Goal: Task Accomplishment & Management: Manage account settings

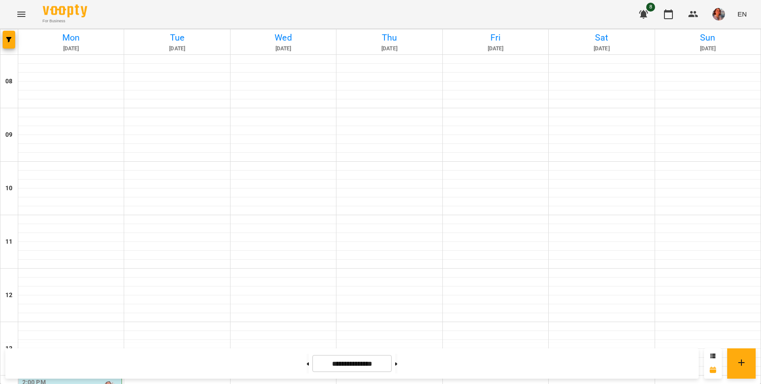
scroll to position [388, 0]
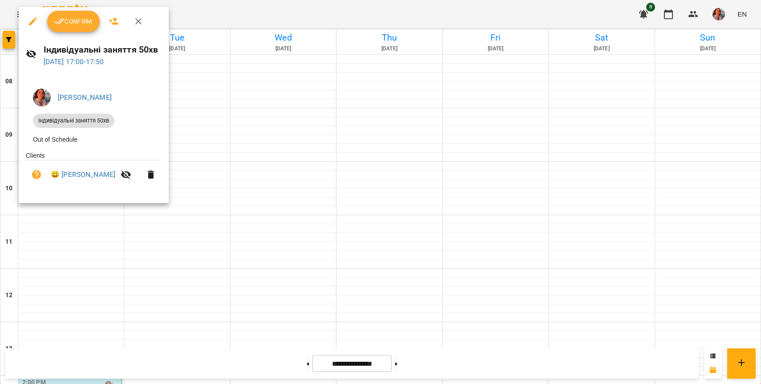
click at [34, 23] on icon "button" at bounding box center [33, 21] width 11 height 11
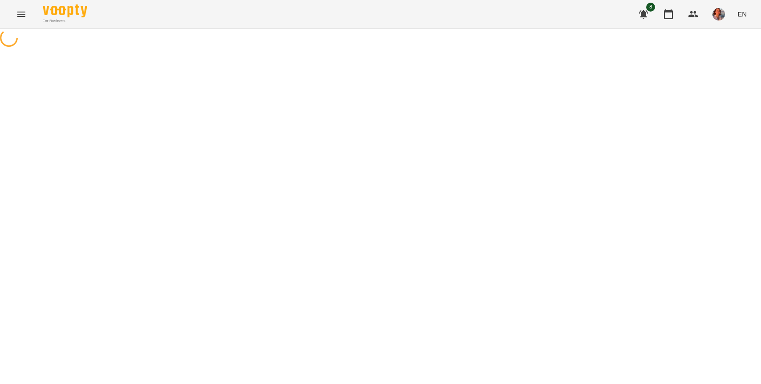
select select "**********"
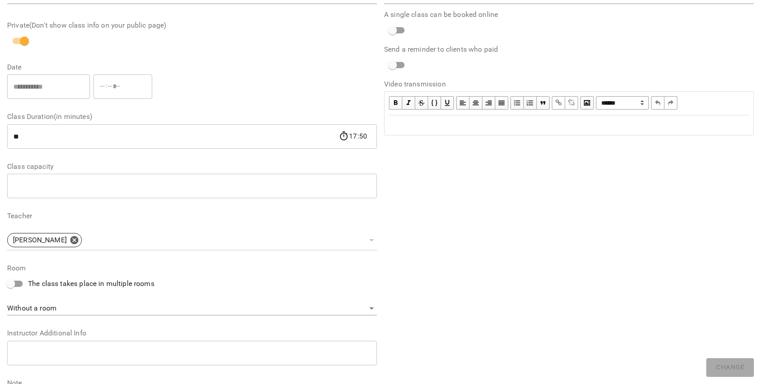
scroll to position [152, 0]
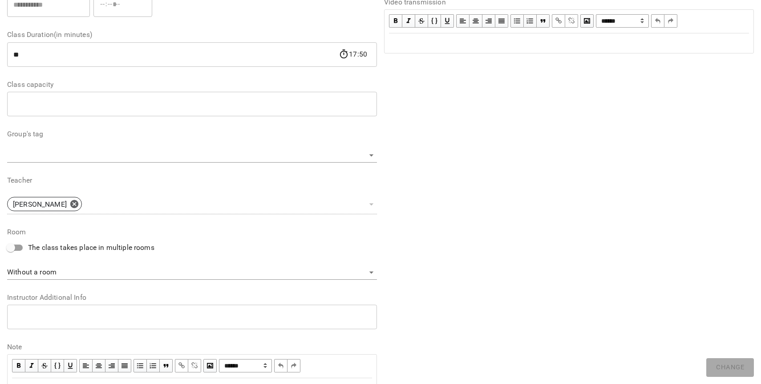
click at [239, 336] on div "**********" at bounding box center [192, 144] width 370 height 522
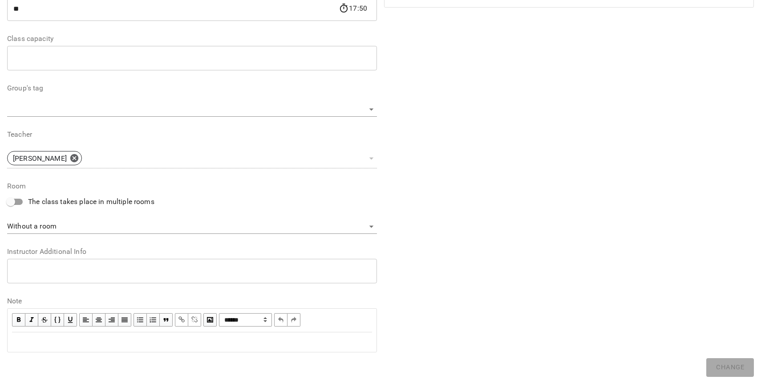
click at [235, 338] on div "Edit text" at bounding box center [192, 341] width 360 height 11
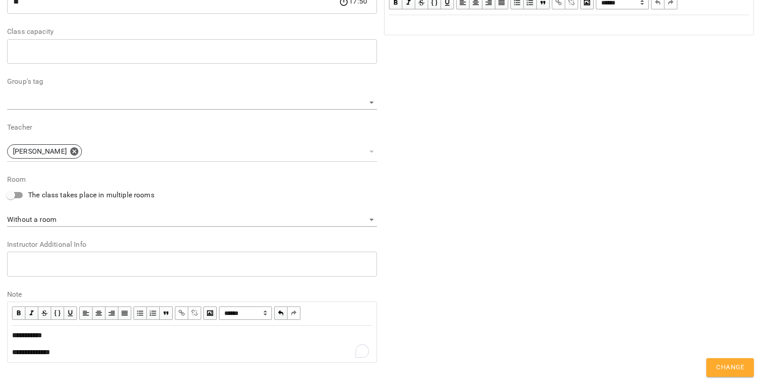
scroll to position [252, 0]
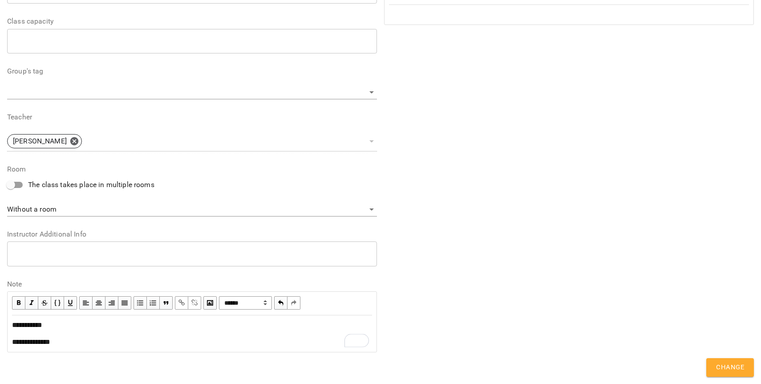
click at [726, 366] on span "Change" at bounding box center [730, 367] width 28 height 12
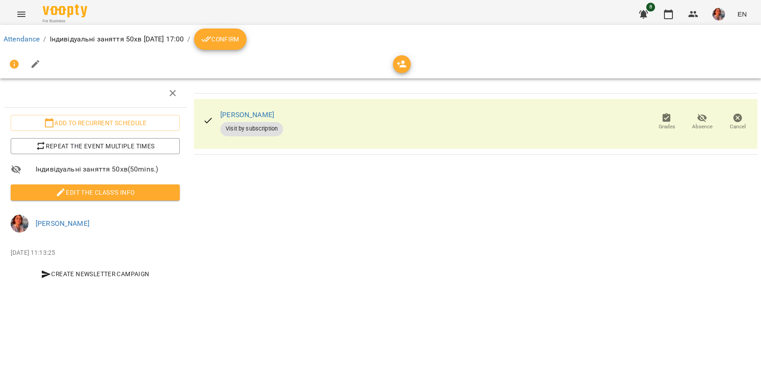
click at [247, 33] on button "Confirm" at bounding box center [220, 38] width 53 height 21
click at [247, 48] on button "Confirm" at bounding box center [220, 38] width 53 height 21
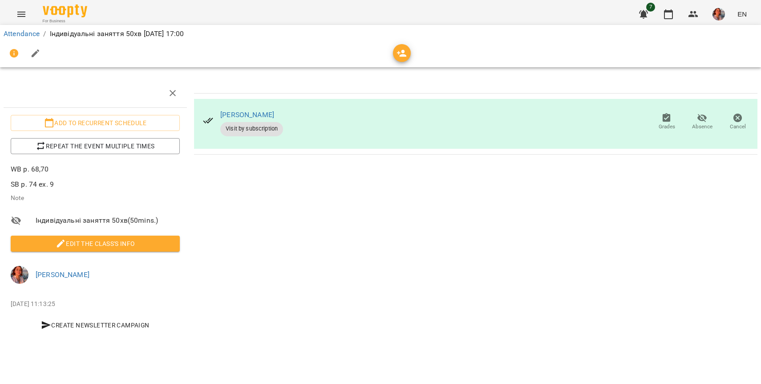
click at [19, 28] on li "Attendance" at bounding box center [22, 33] width 36 height 11
click at [20, 31] on link "Attendance" at bounding box center [22, 33] width 36 height 8
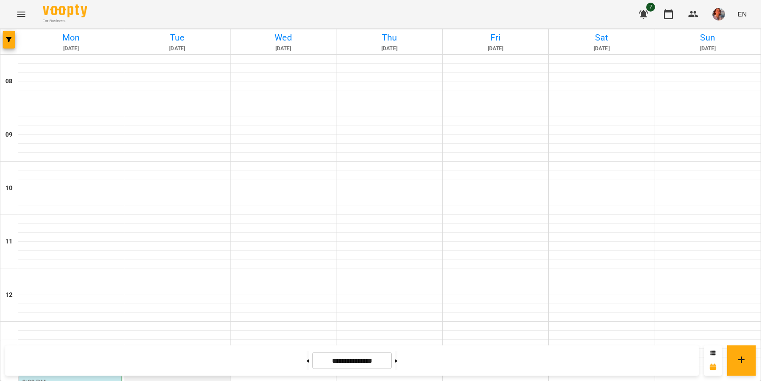
scroll to position [242, 0]
